Goal: Navigation & Orientation: Go to known website

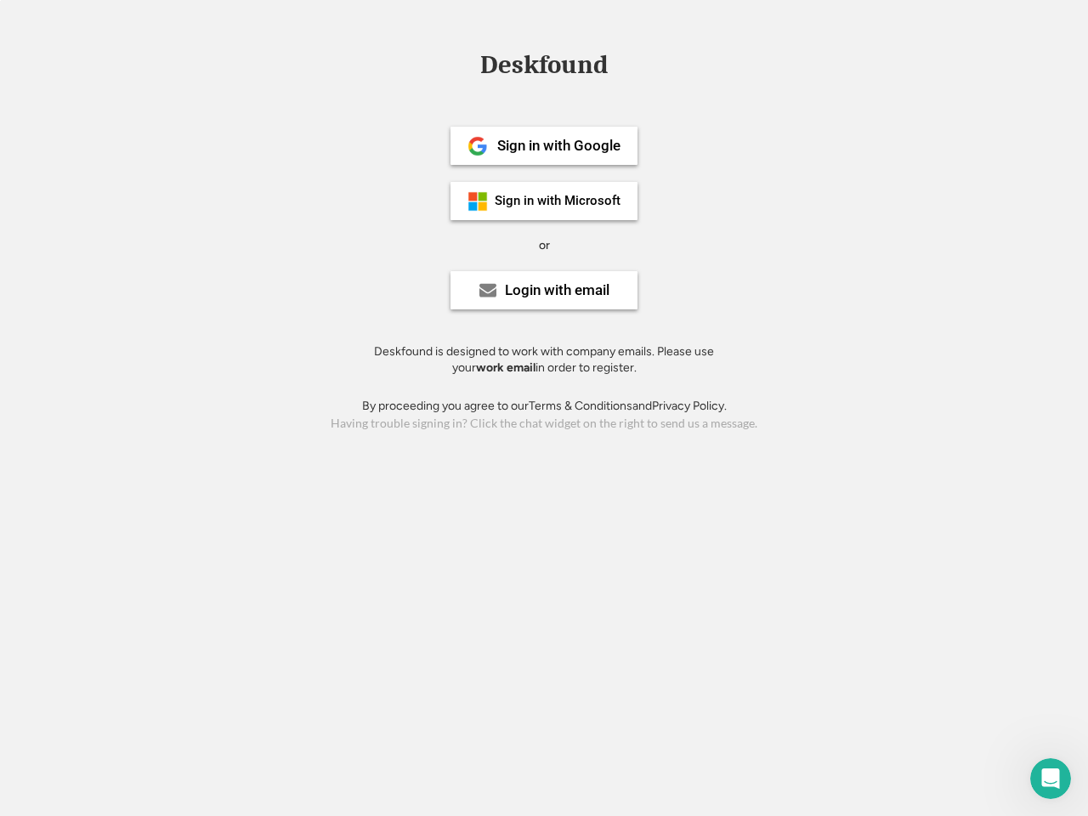
click at [544, 243] on div "or" at bounding box center [544, 245] width 11 height 17
click at [544, 68] on div "Deskfound" at bounding box center [544, 65] width 145 height 26
click at [465, 64] on div "Deskfound" at bounding box center [544, 68] width 1088 height 32
click at [544, 68] on div "Deskfound" at bounding box center [544, 65] width 145 height 26
click at [544, 245] on div "or" at bounding box center [544, 245] width 11 height 17
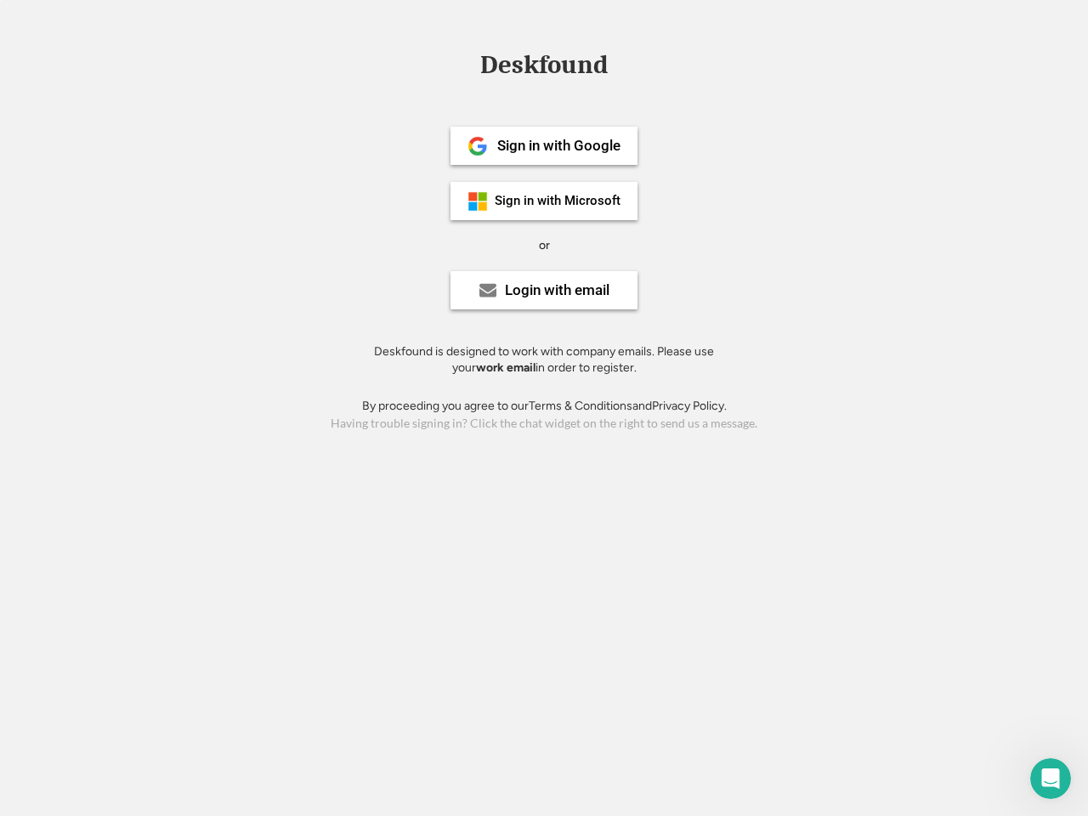
click at [544, 145] on div "Sign in with Google" at bounding box center [558, 146] width 123 height 14
click at [559, 145] on div "Sign in with Google" at bounding box center [558, 146] width 123 height 14
click at [478, 146] on img at bounding box center [478, 146] width 20 height 20
click at [544, 201] on div "Sign in with Microsoft" at bounding box center [558, 201] width 126 height 13
click at [559, 201] on div "Sign in with Microsoft" at bounding box center [558, 201] width 126 height 13
